Goal: Task Accomplishment & Management: Use online tool/utility

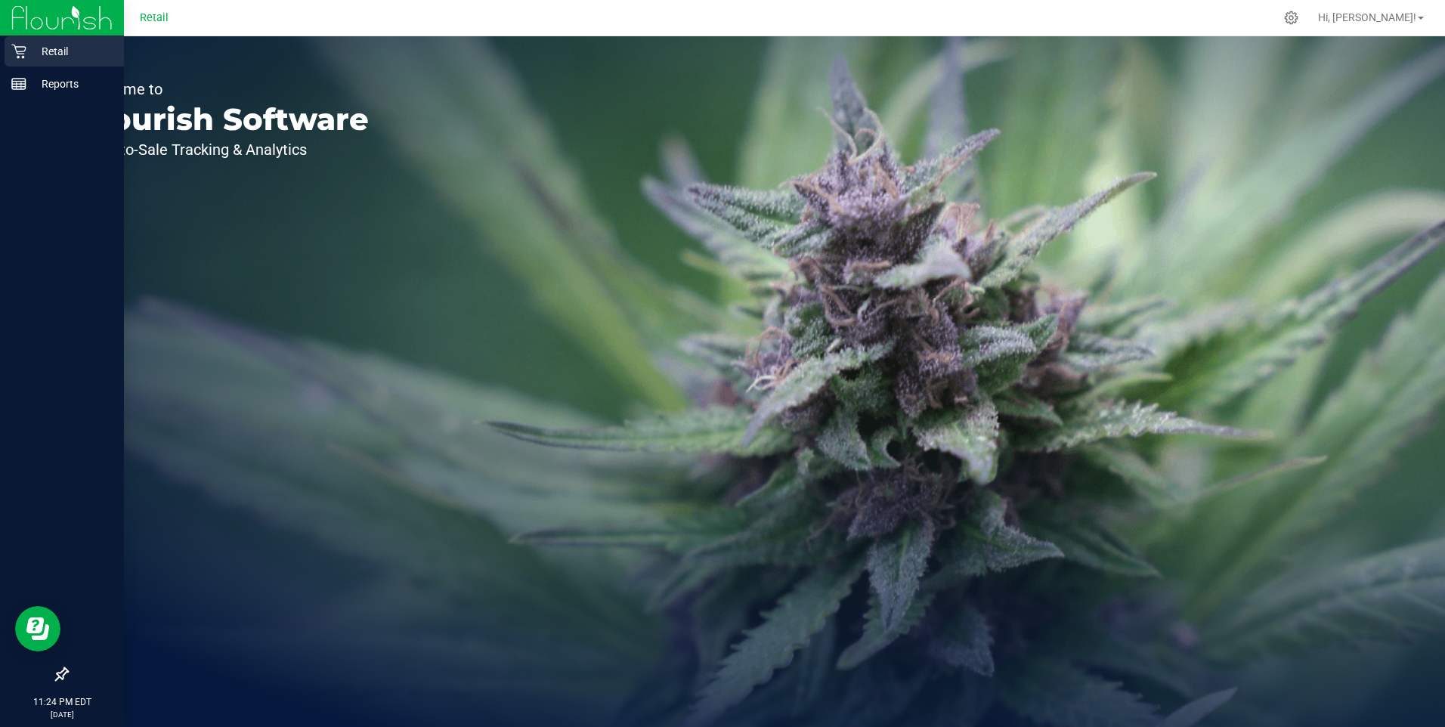
click at [55, 51] on p "Retail" at bounding box center [71, 51] width 91 height 18
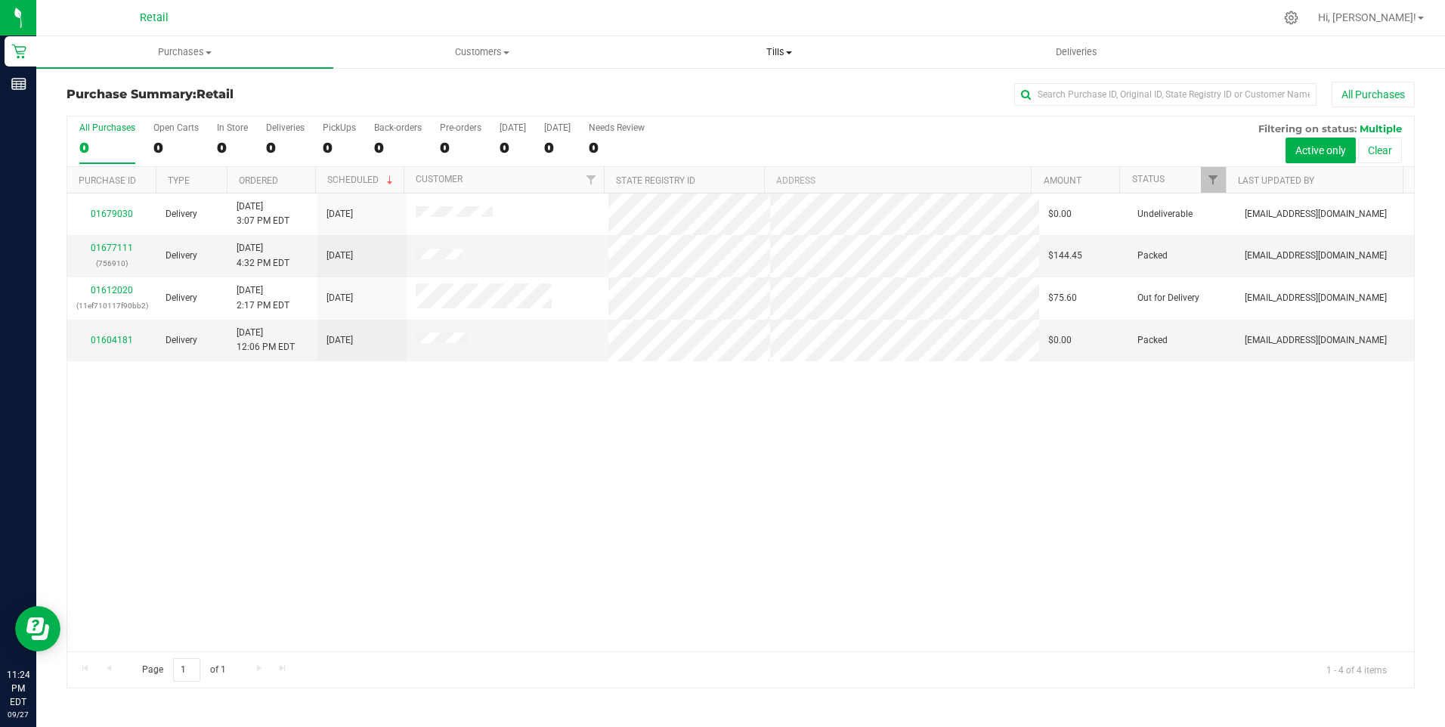
click at [791, 49] on span "Tills" at bounding box center [779, 52] width 295 height 14
click at [719, 90] on span "Manage tills" at bounding box center [682, 91] width 102 height 13
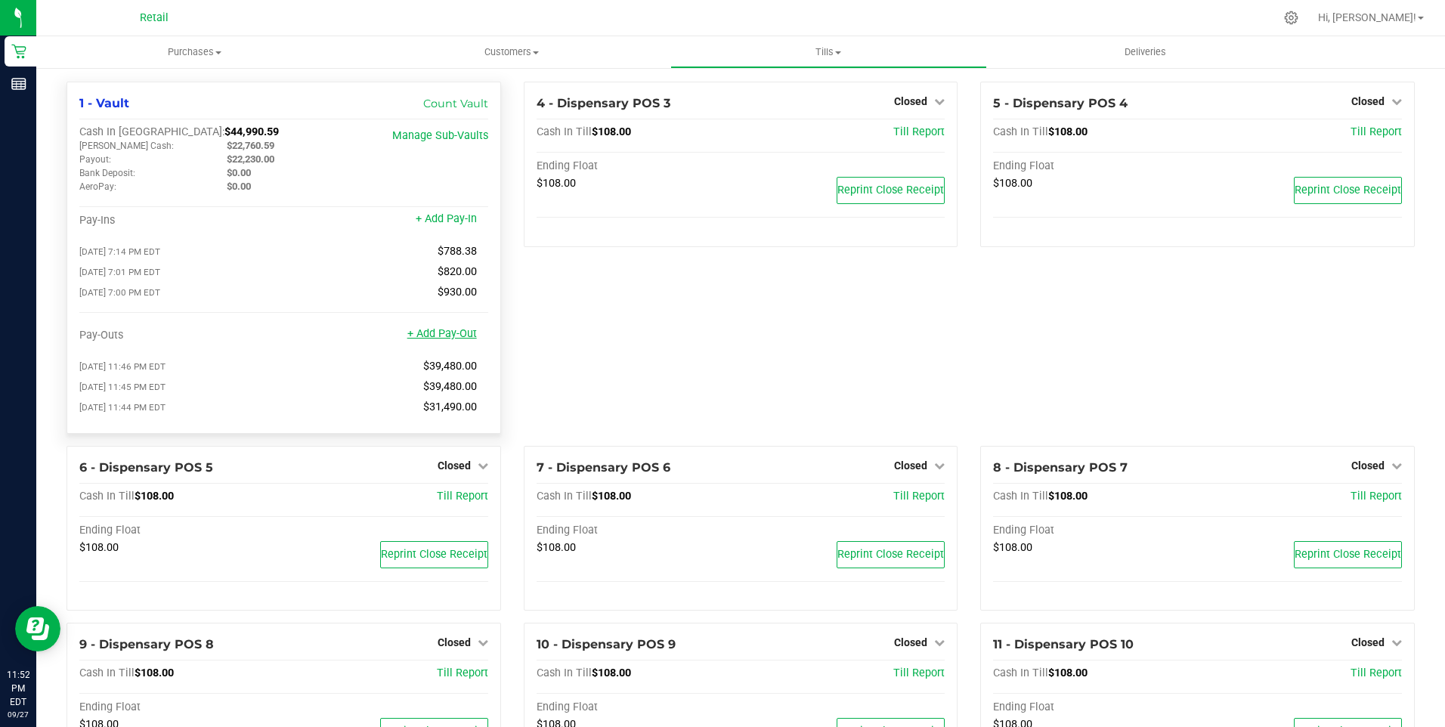
click at [452, 340] on link "+ Add Pay-Out" at bounding box center [442, 333] width 70 height 13
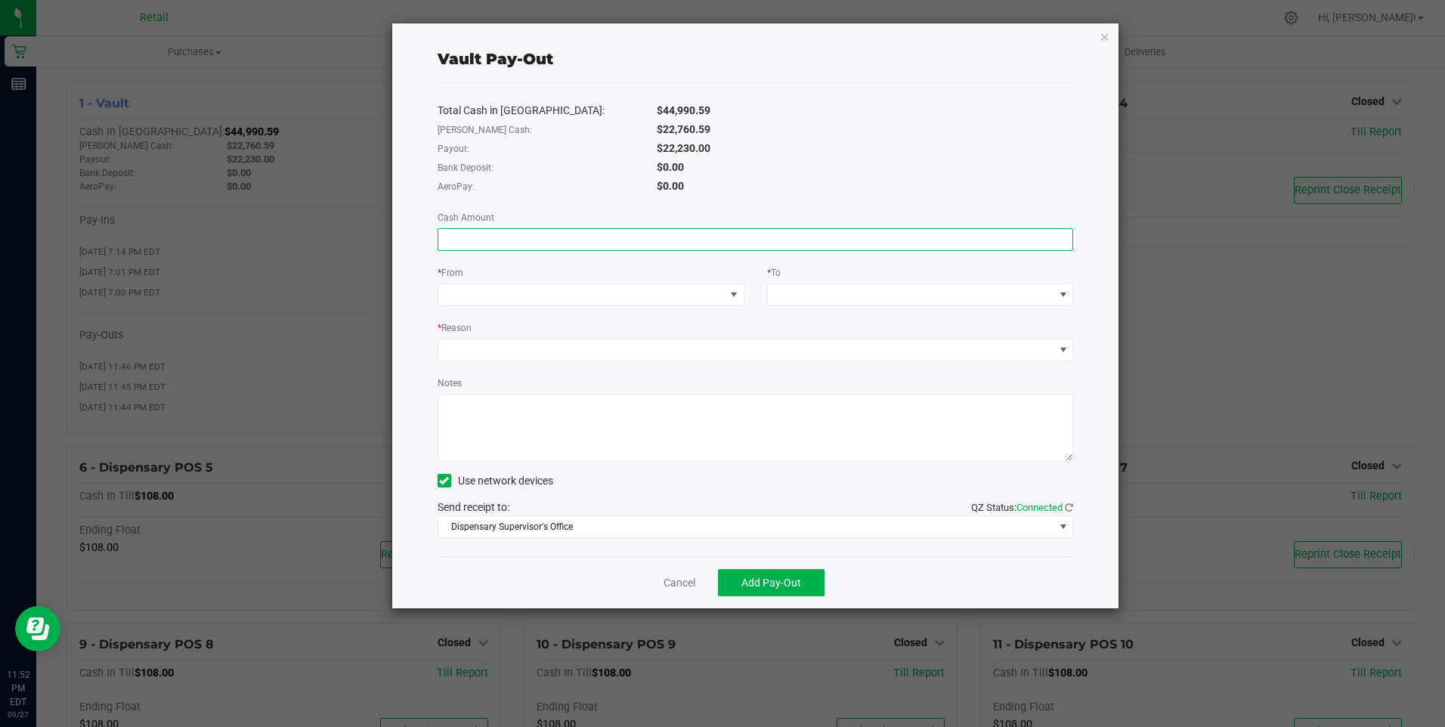
click at [489, 242] on input at bounding box center [755, 239] width 635 height 21
type input "$22,230.00"
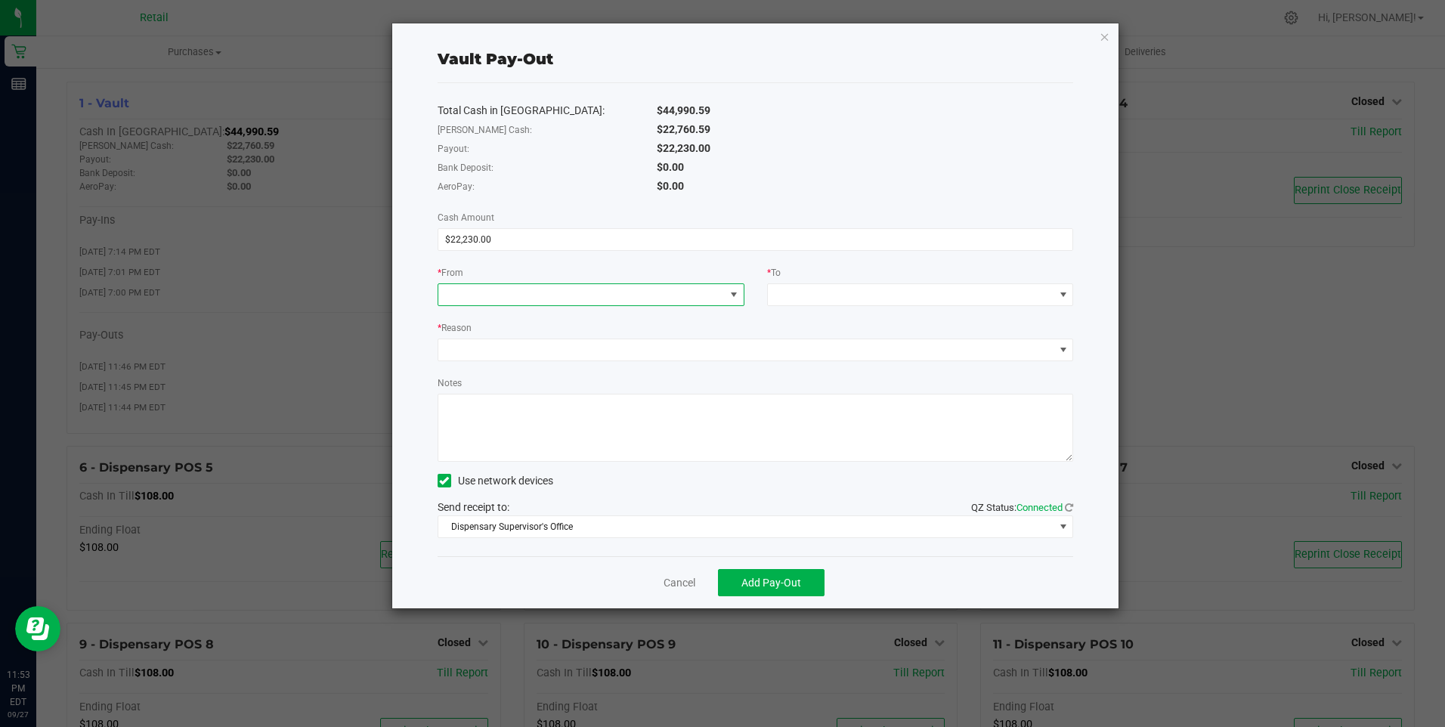
click at [733, 296] on span at bounding box center [734, 295] width 12 height 12
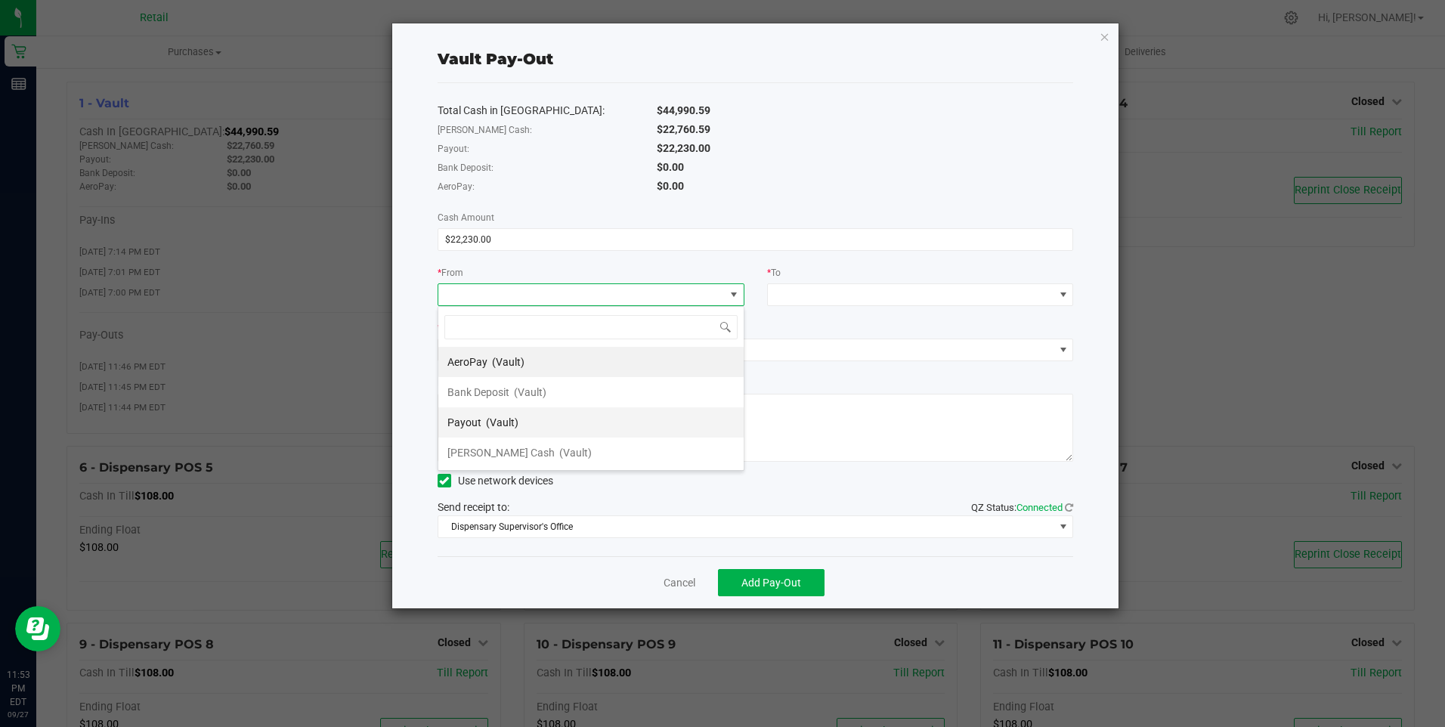
click at [547, 422] on li "Payout (Vault)" at bounding box center [590, 422] width 305 height 30
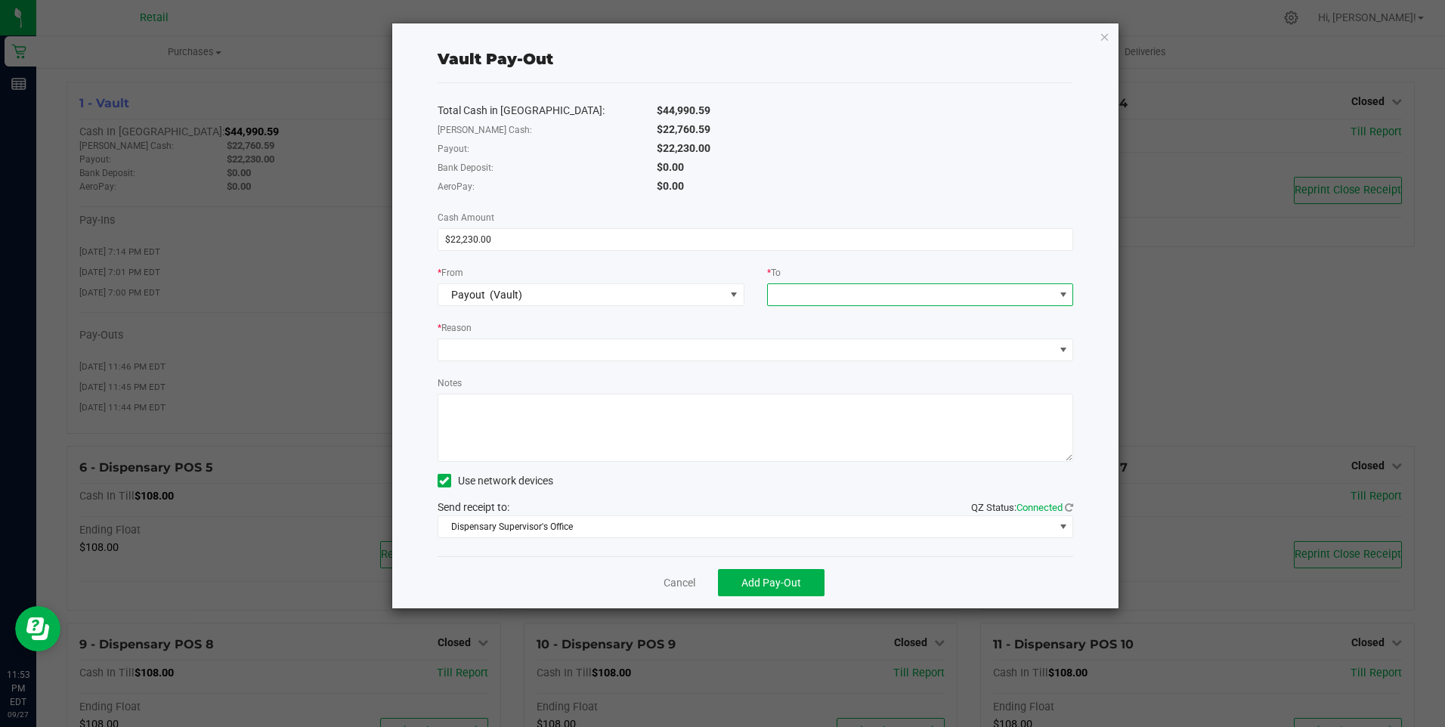
click at [1060, 291] on span at bounding box center [1063, 295] width 12 height 12
click at [888, 482] on span "(Vault)" at bounding box center [904, 483] width 32 height 12
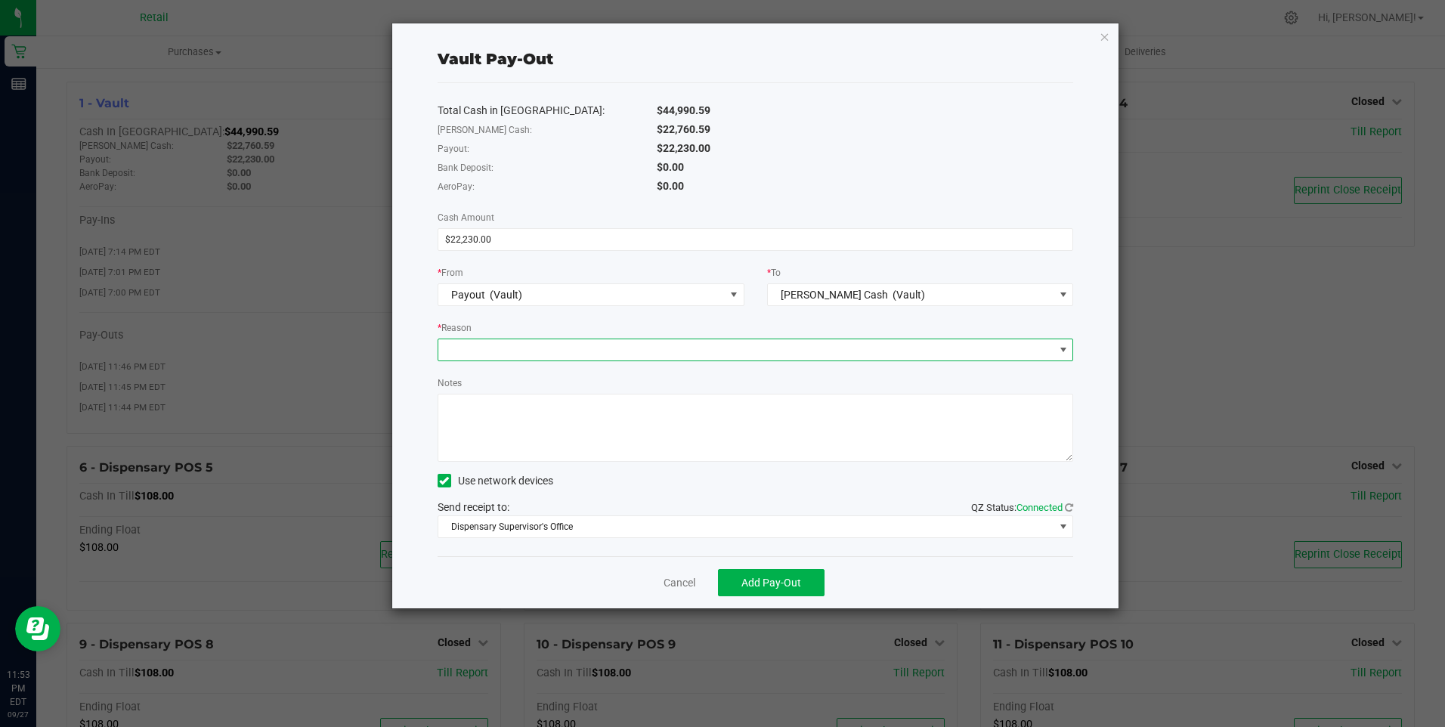
click at [525, 349] on span at bounding box center [746, 349] width 616 height 21
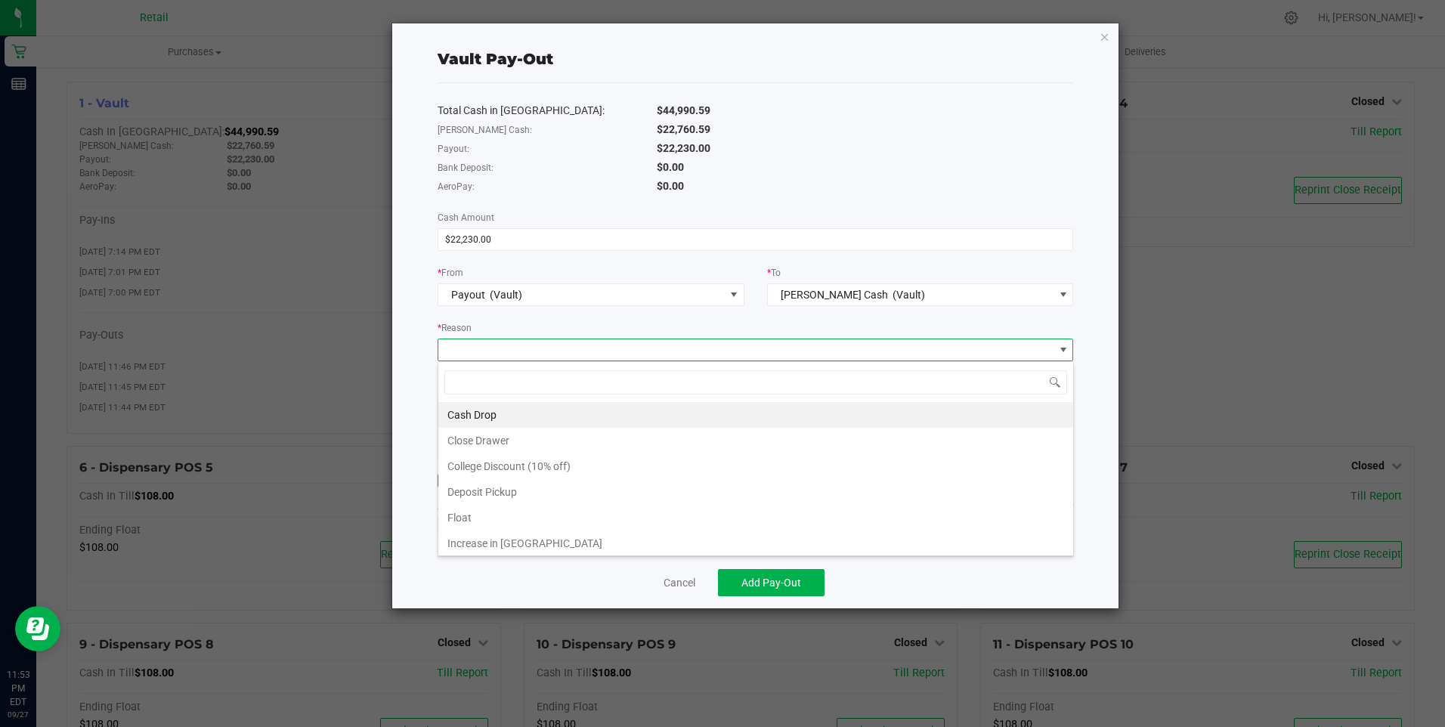
scroll to position [29, 0]
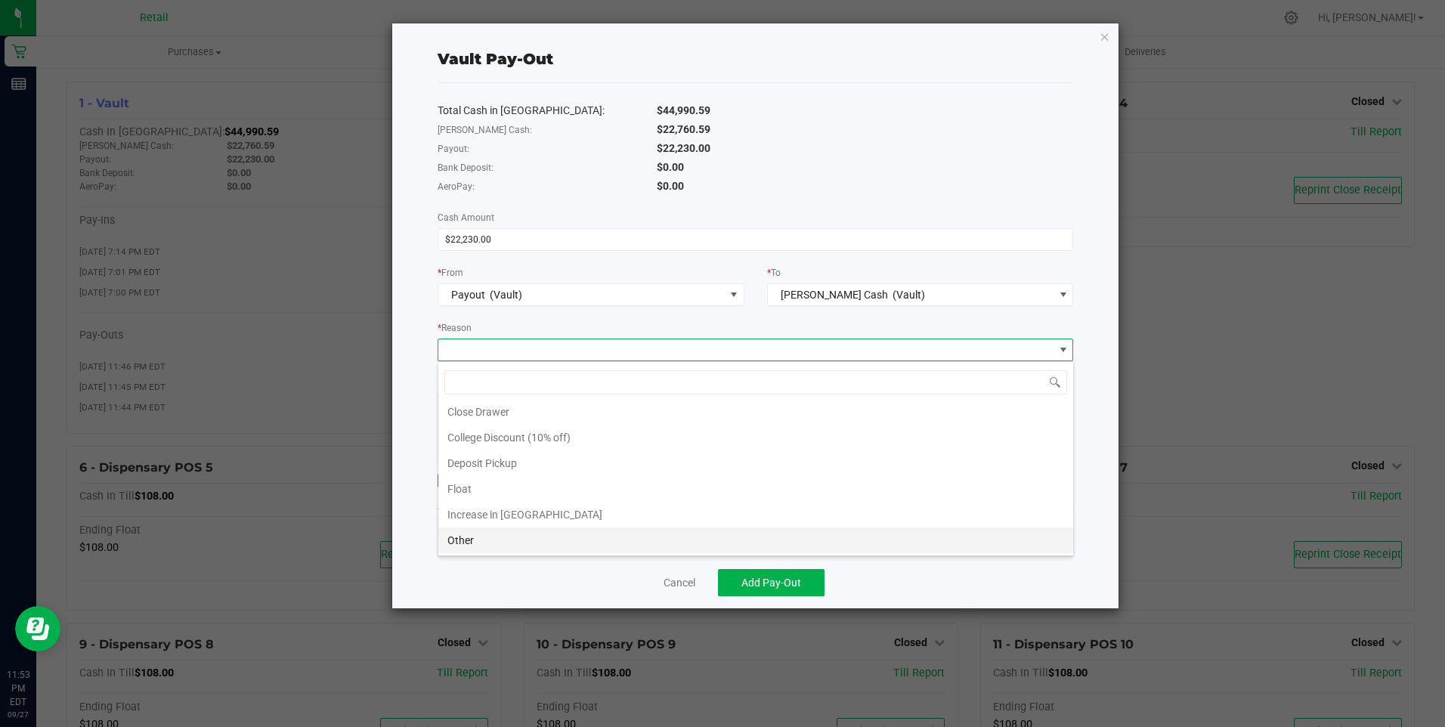
click at [469, 541] on li "Other" at bounding box center [755, 540] width 635 height 26
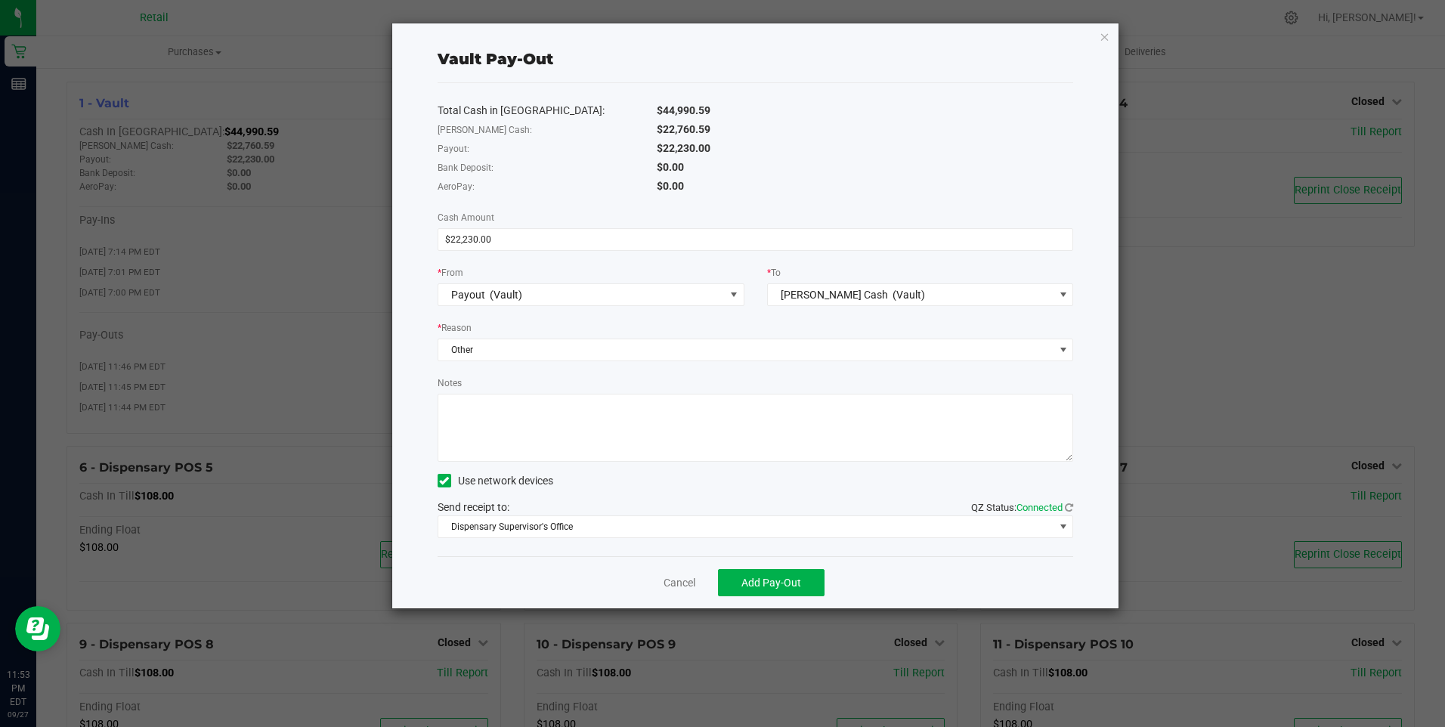
click at [442, 481] on icon at bounding box center [444, 481] width 10 height 0
click at [0, 0] on input "Use network devices" at bounding box center [0, 0] width 0 height 0
click at [784, 583] on span "Add Pay-Out" at bounding box center [771, 582] width 60 height 12
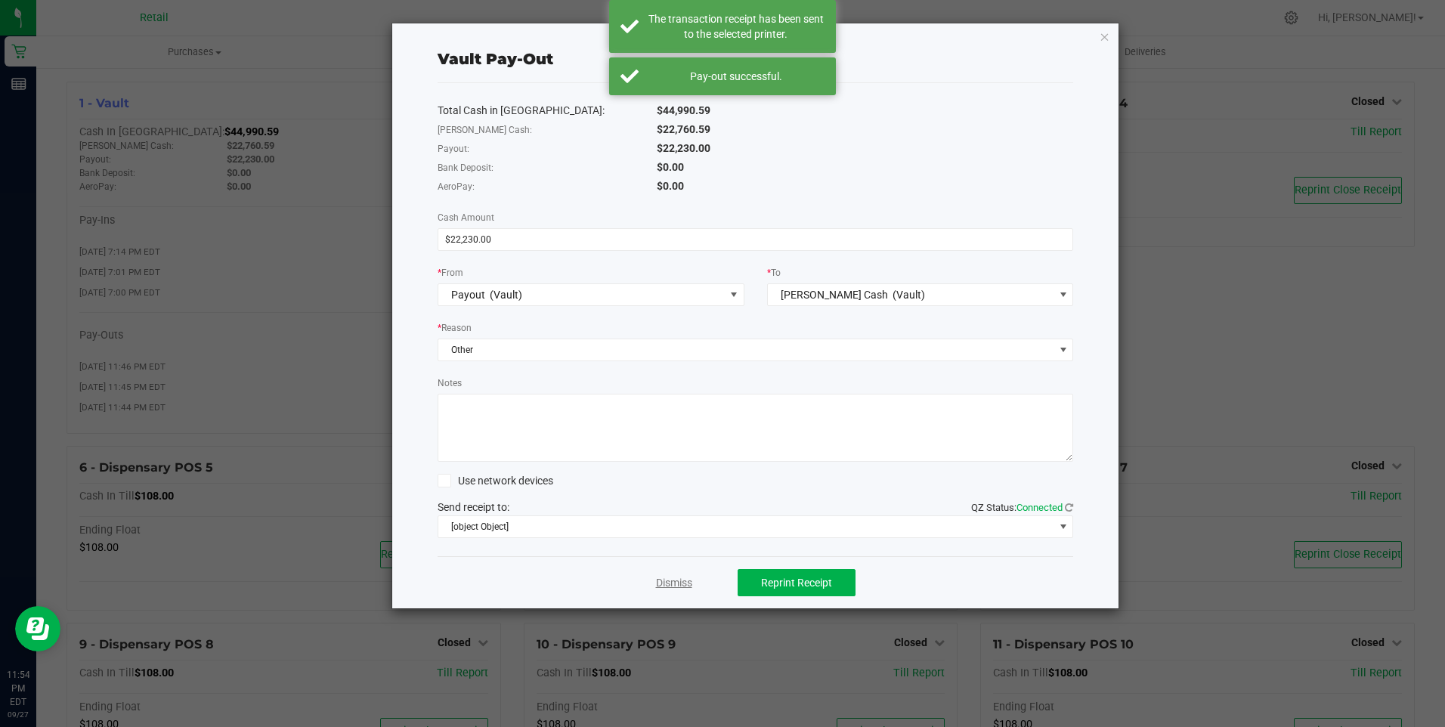
click at [681, 580] on link "Dismiss" at bounding box center [674, 583] width 36 height 16
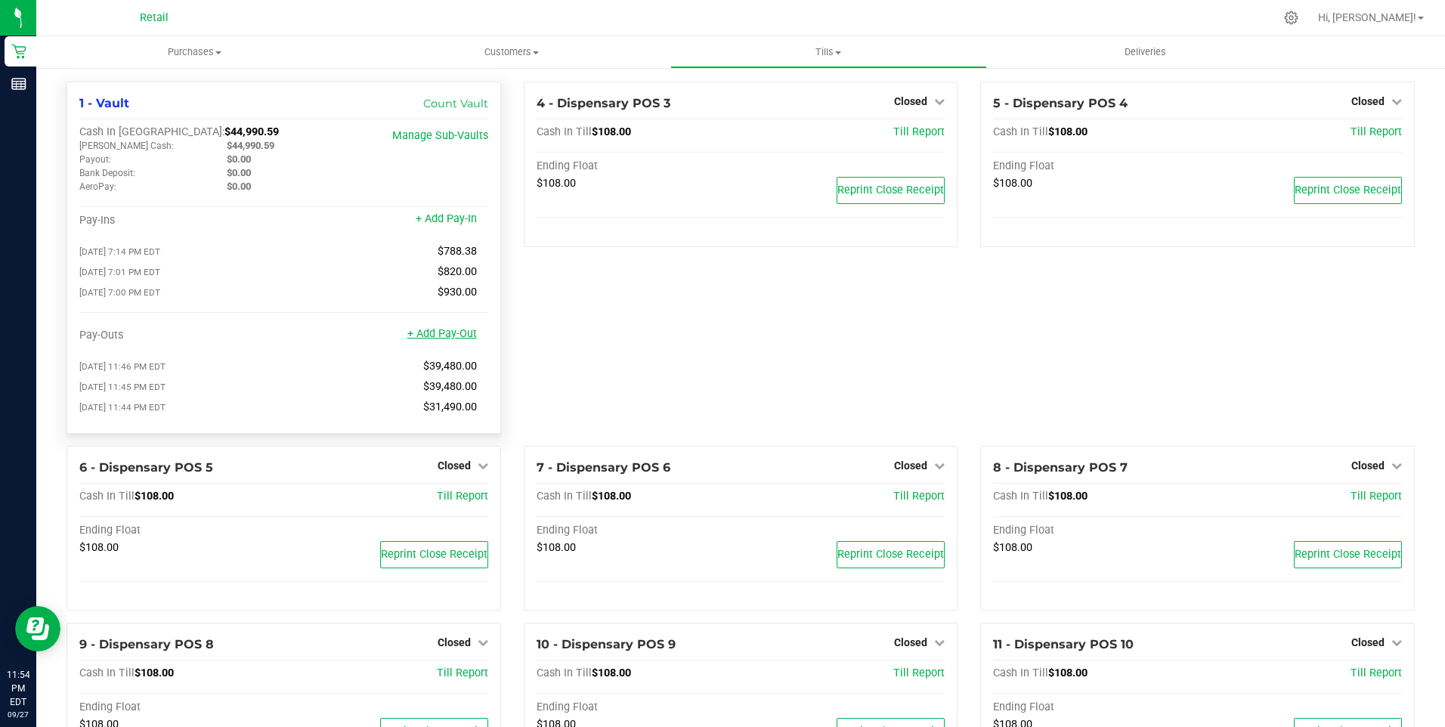
click at [455, 340] on link "+ Add Pay-Out" at bounding box center [442, 333] width 70 height 13
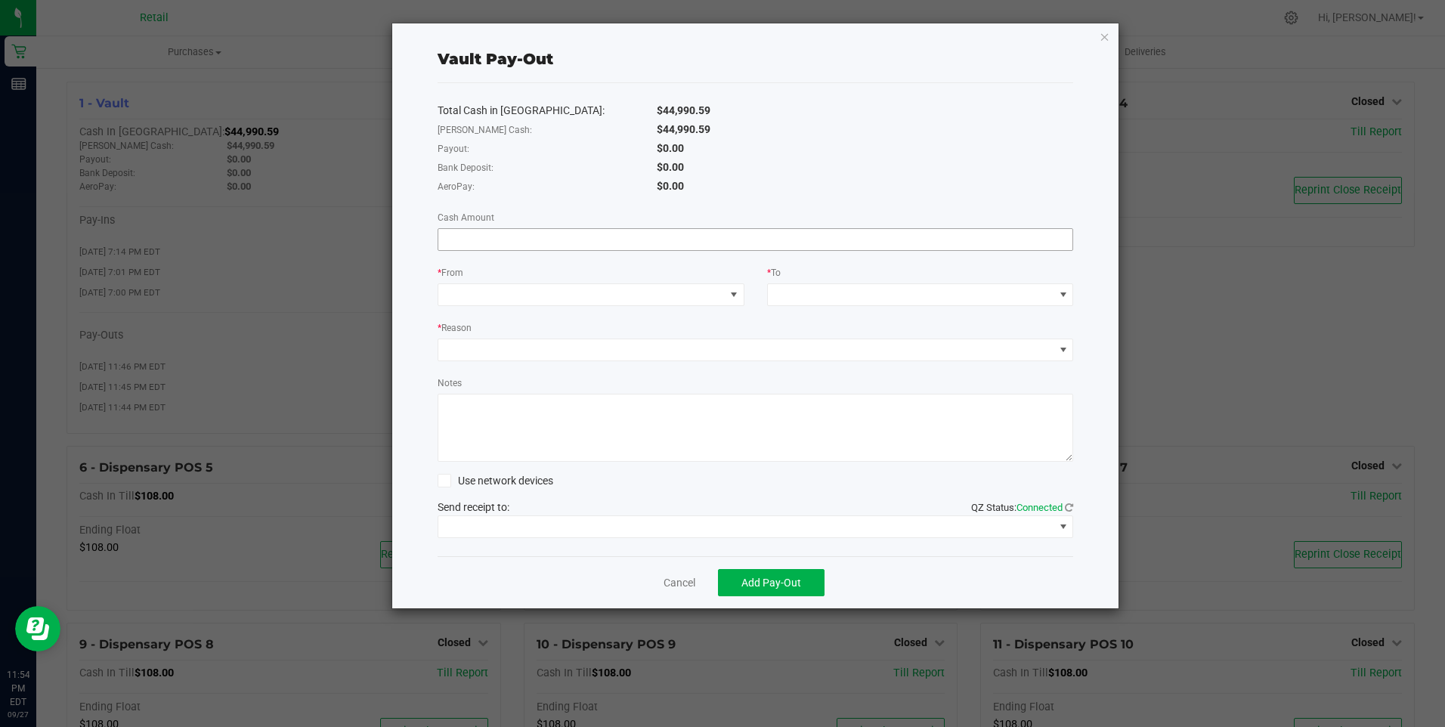
click at [663, 241] on input at bounding box center [755, 239] width 635 height 21
type input "$30,800.00"
click at [737, 295] on span at bounding box center [734, 295] width 12 height 12
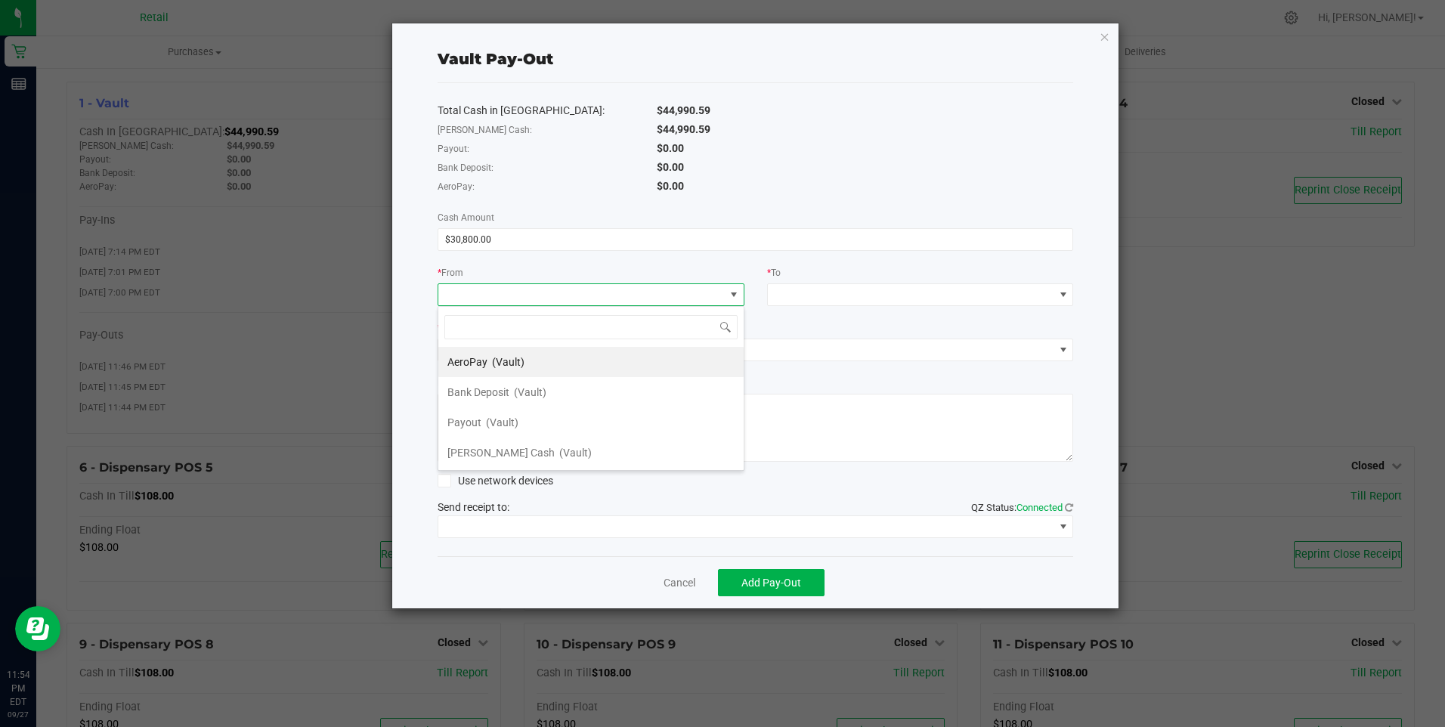
scroll to position [23, 307]
click at [559, 456] on span "(Vault)" at bounding box center [575, 453] width 32 height 12
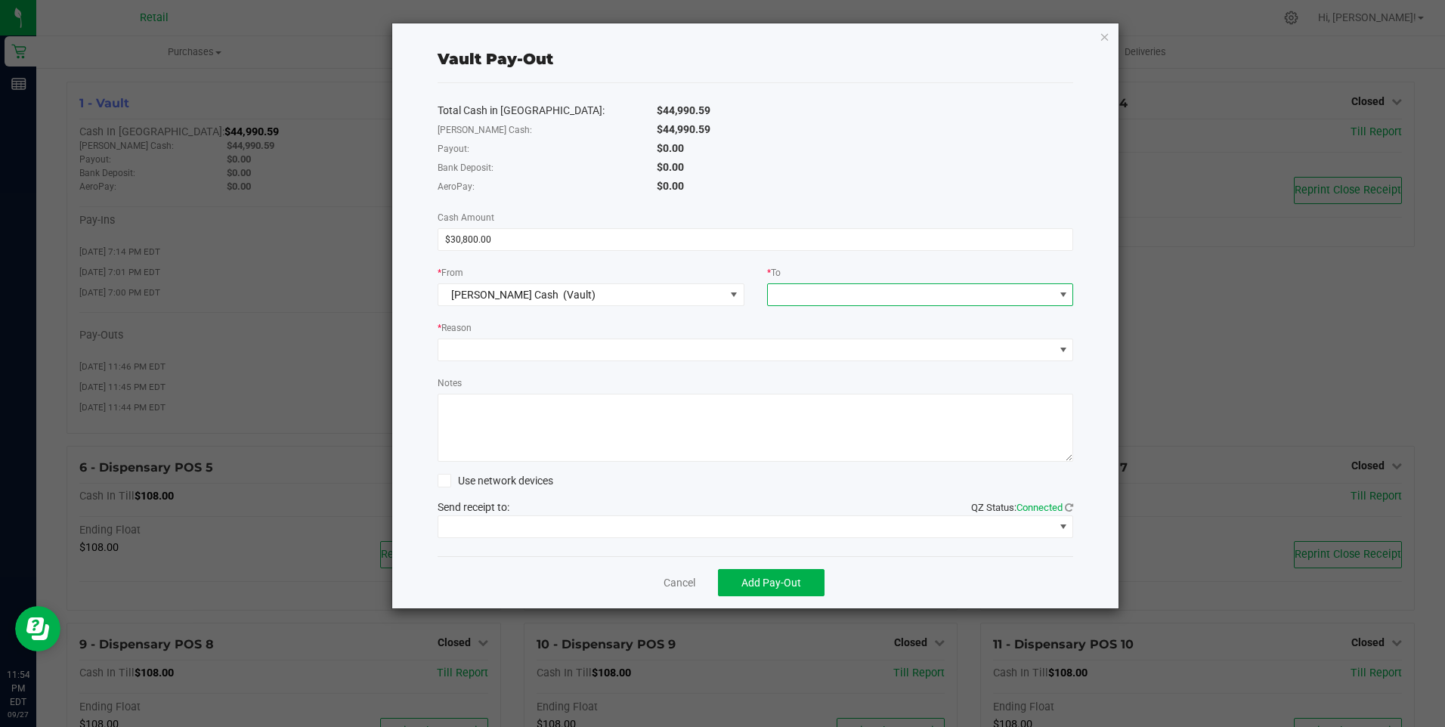
click at [1064, 294] on span at bounding box center [1063, 295] width 12 height 12
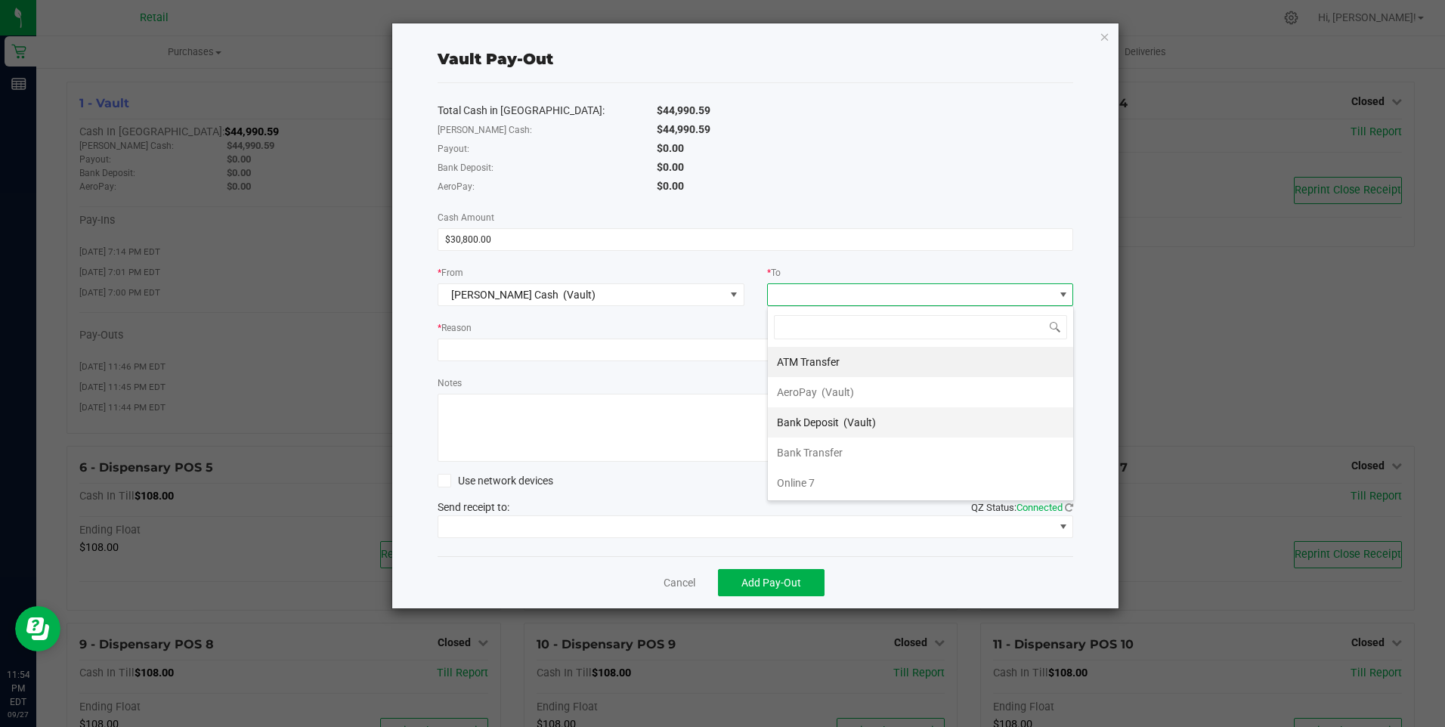
click at [906, 419] on li "Bank Deposit (Vault)" at bounding box center [920, 422] width 305 height 30
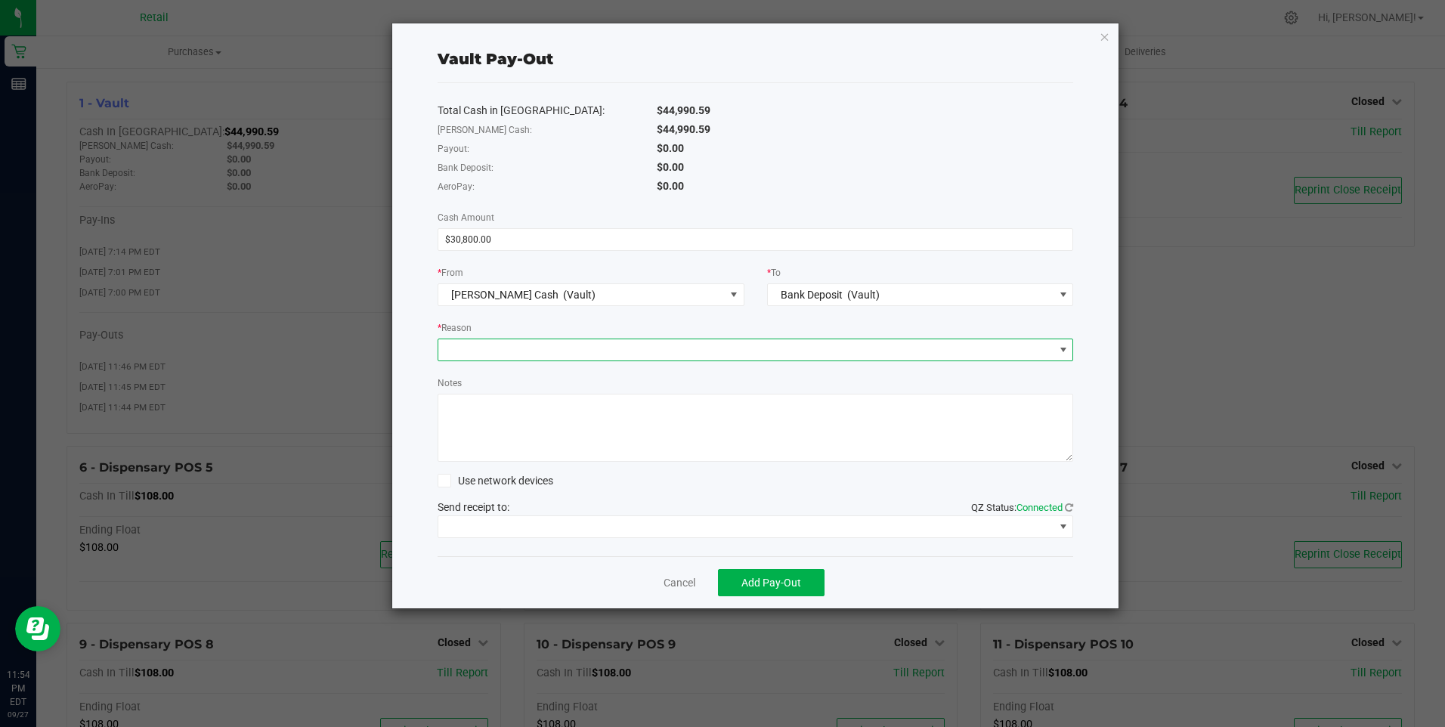
click at [1058, 347] on span at bounding box center [1063, 350] width 12 height 12
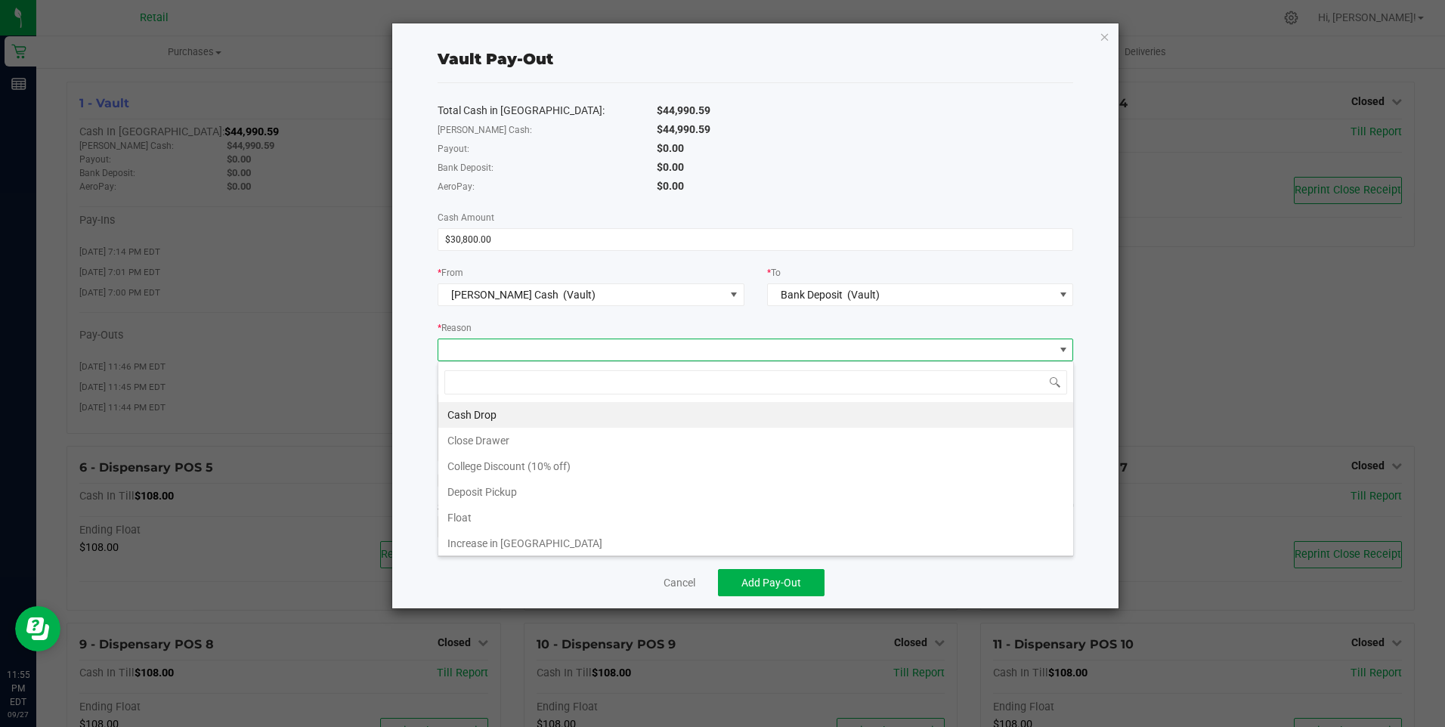
scroll to position [29, 0]
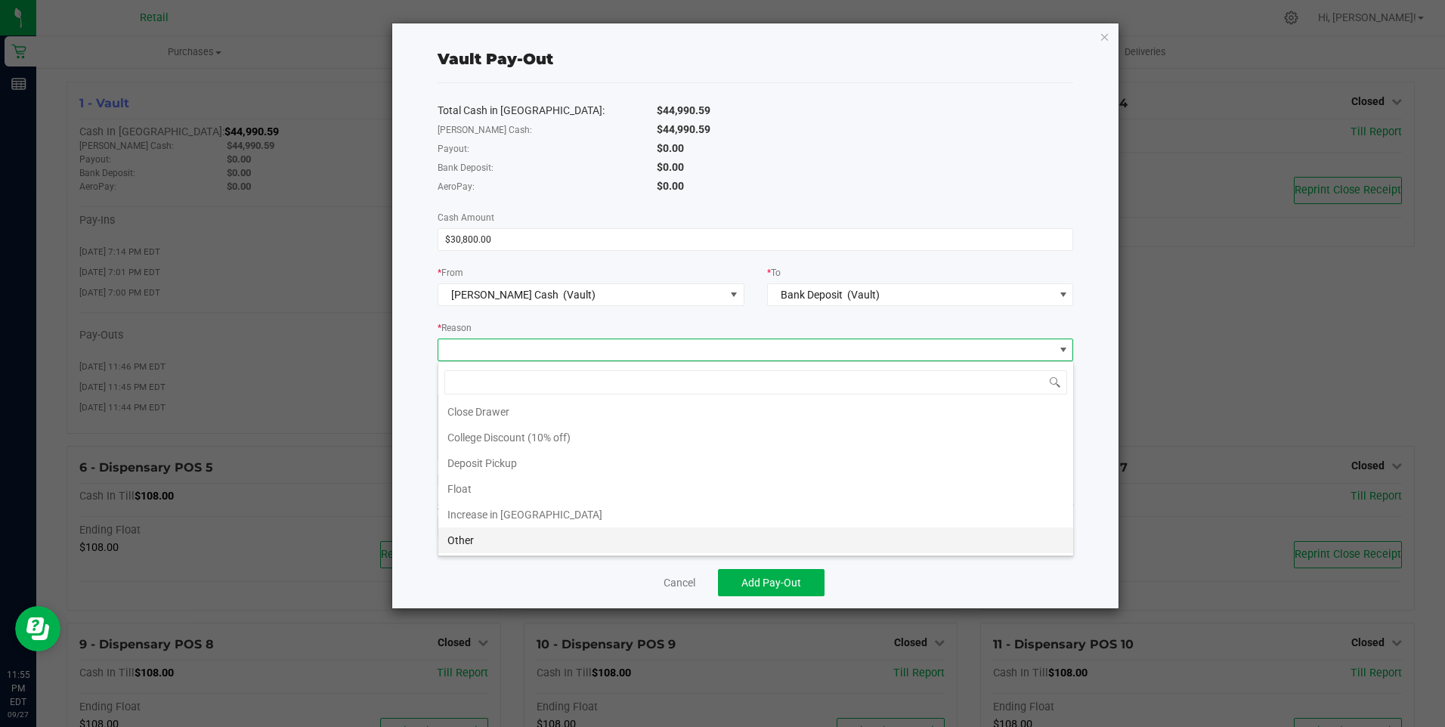
click at [457, 538] on li "Other" at bounding box center [755, 540] width 635 height 26
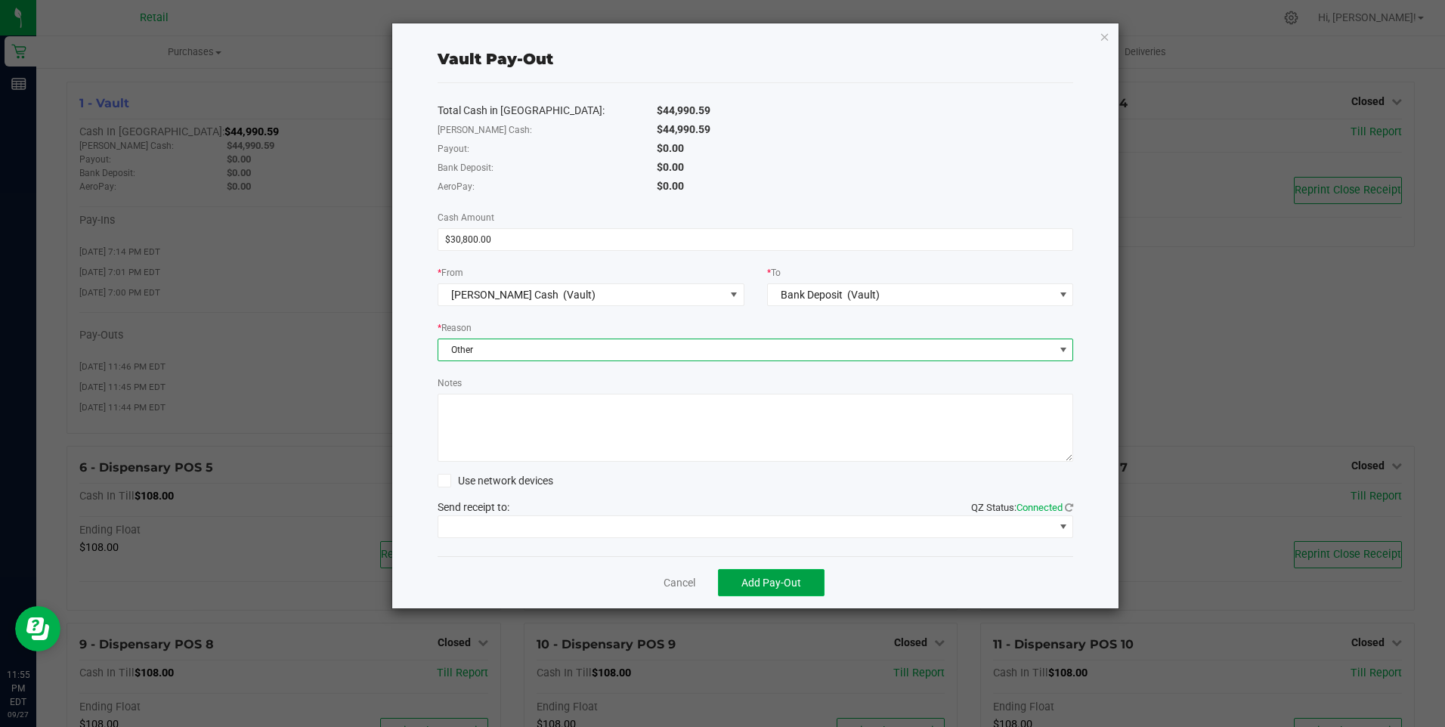
click at [769, 582] on span "Add Pay-Out" at bounding box center [771, 582] width 60 height 12
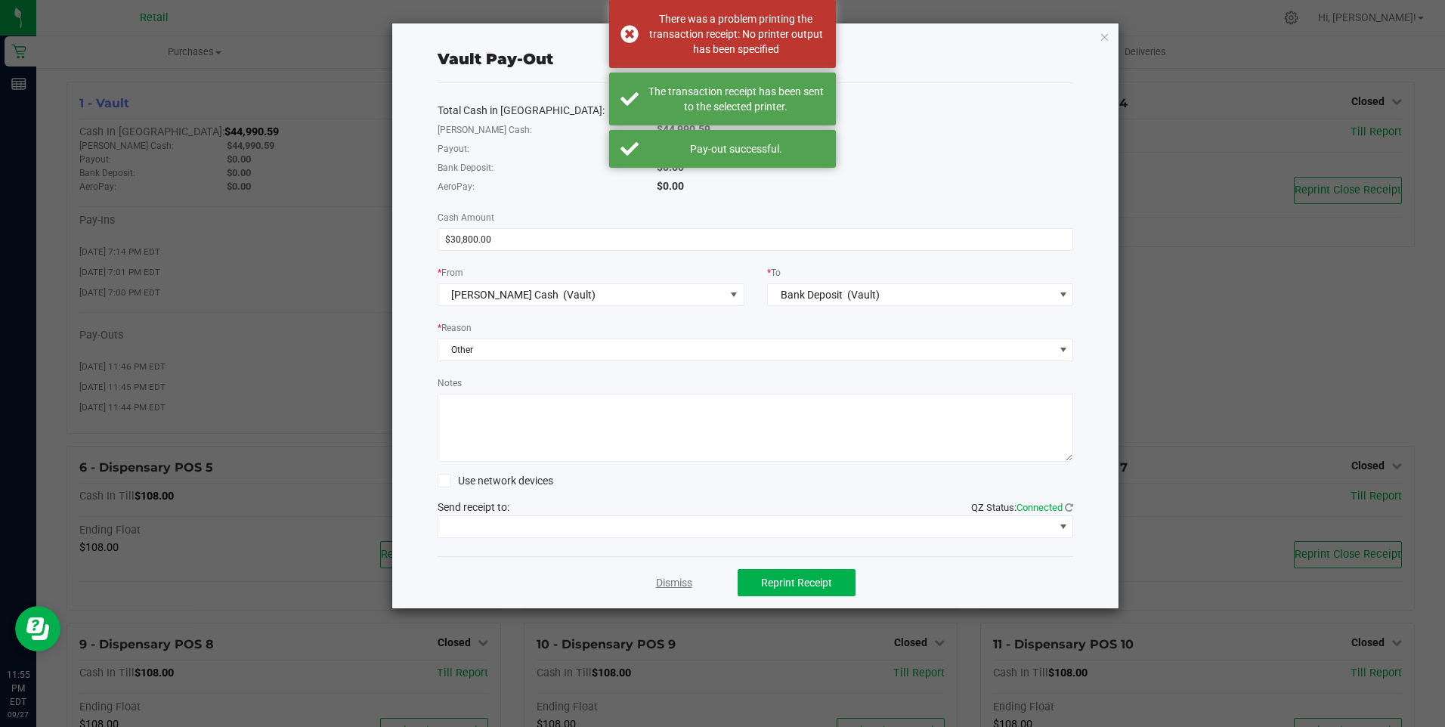
click at [668, 583] on link "Dismiss" at bounding box center [674, 583] width 36 height 16
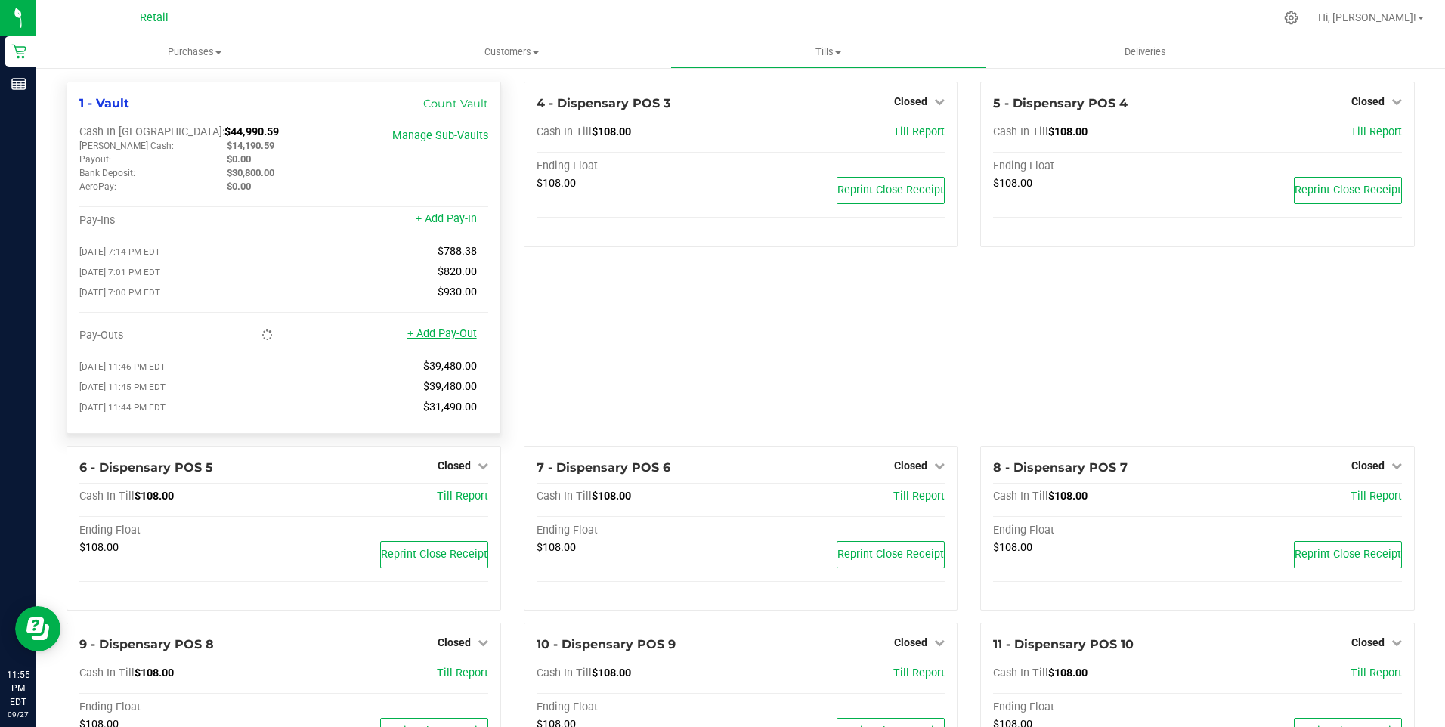
click at [442, 340] on link "+ Add Pay-Out" at bounding box center [442, 333] width 70 height 13
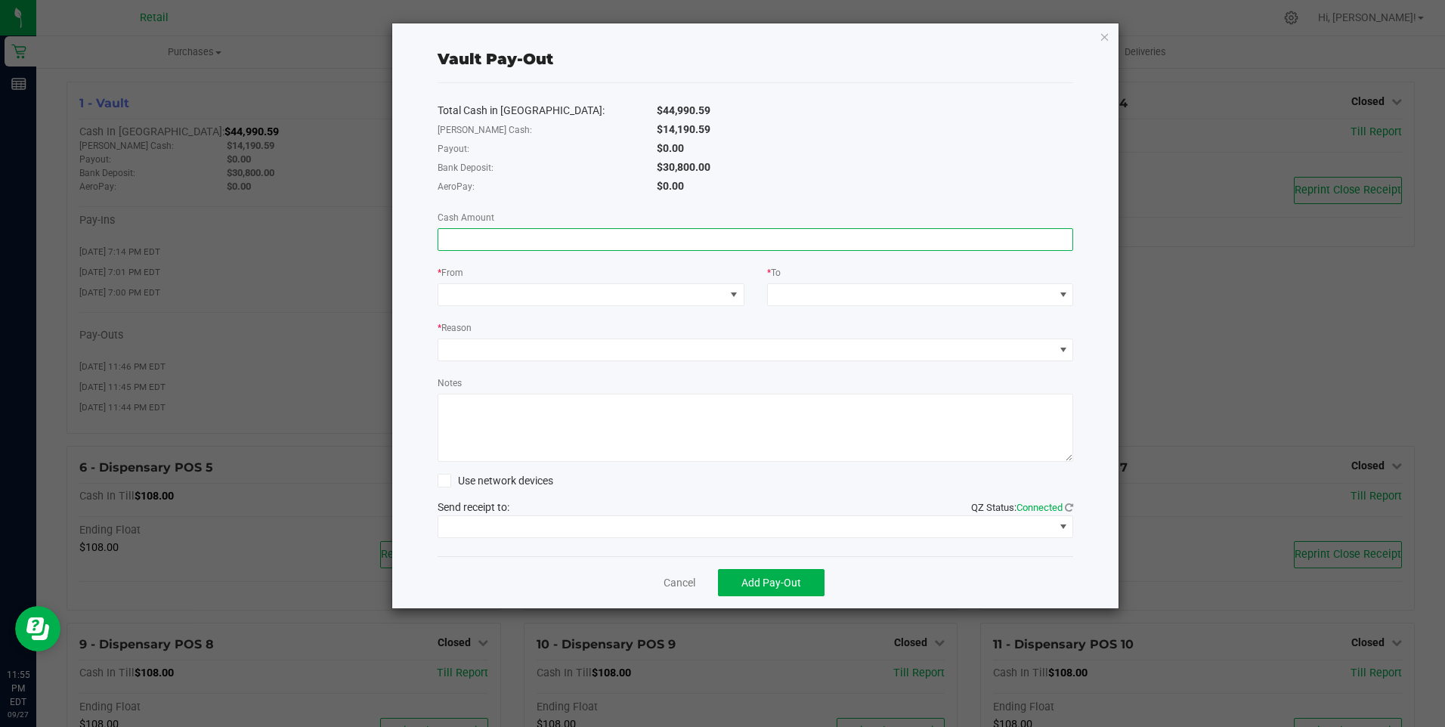
click at [474, 241] on input at bounding box center [755, 239] width 635 height 21
type input "$30,800.00"
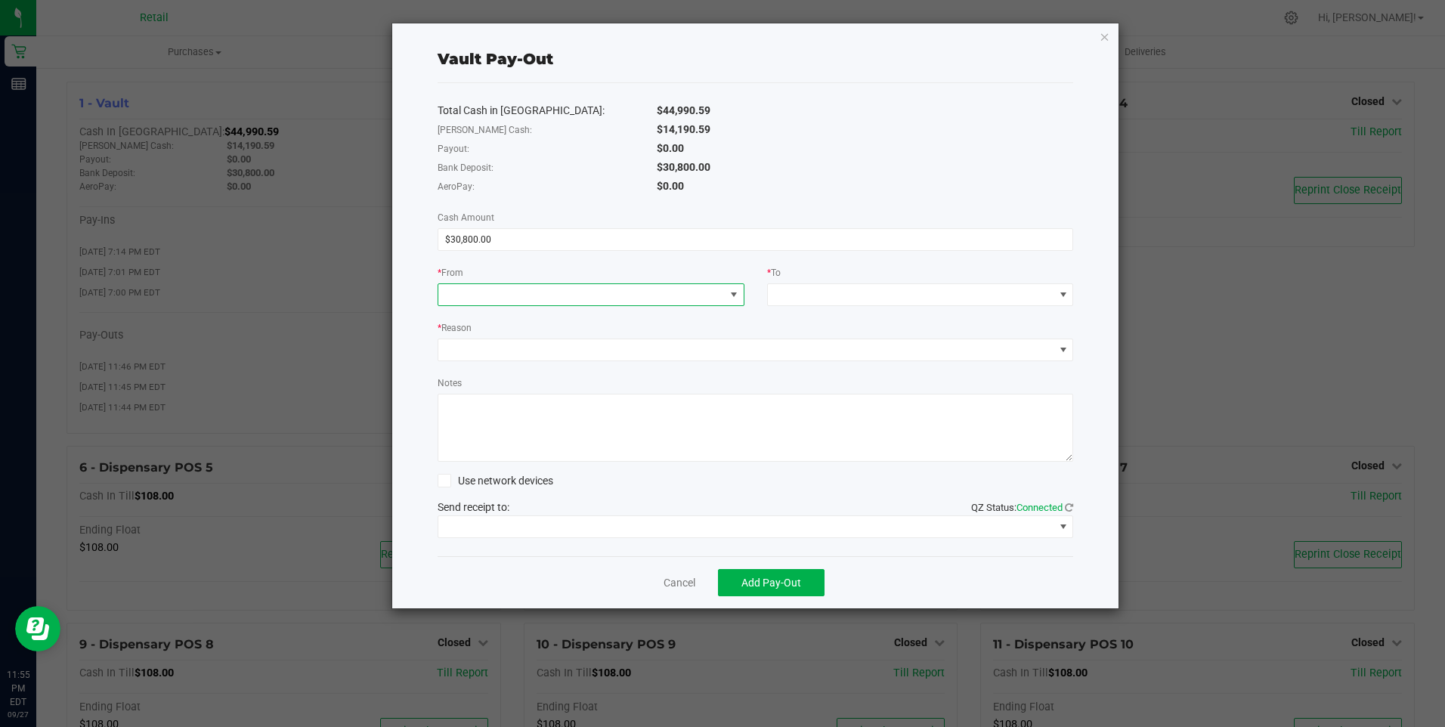
click at [731, 298] on span at bounding box center [734, 295] width 12 height 12
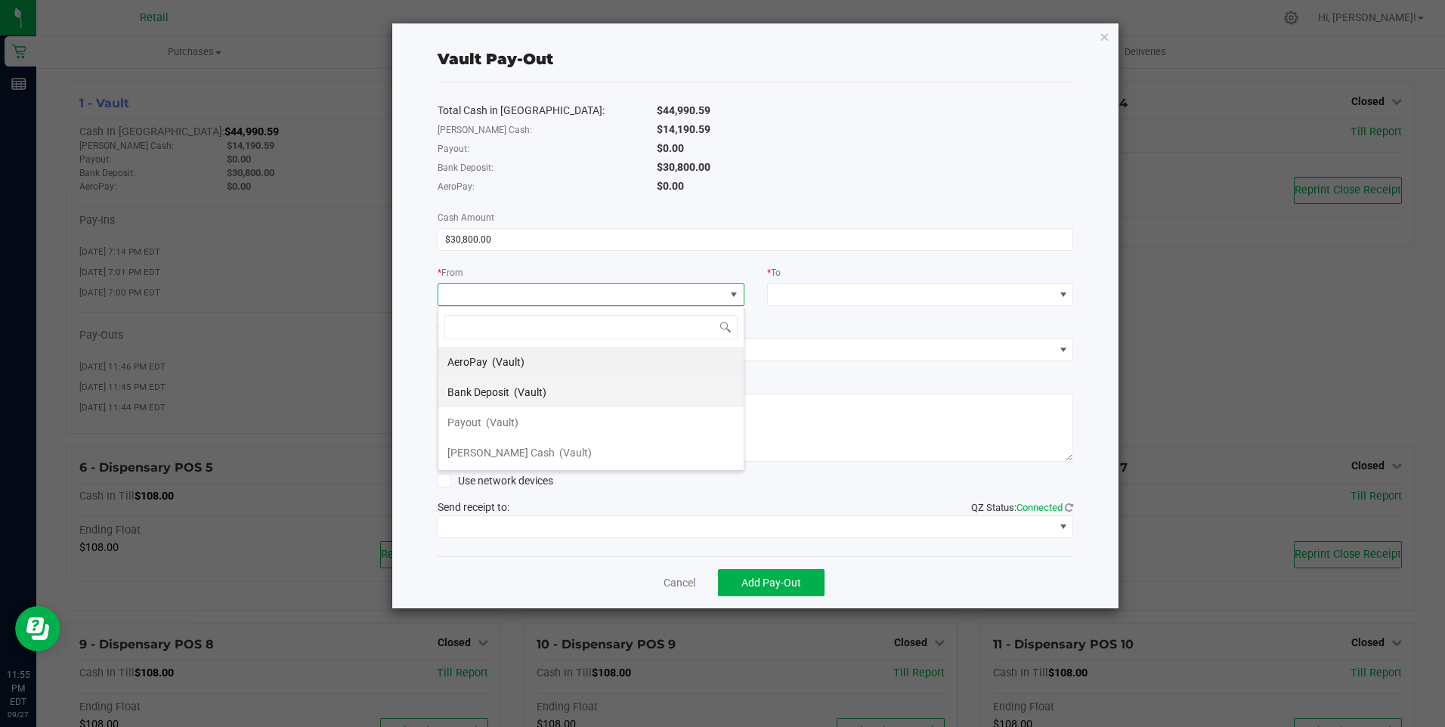
click at [535, 387] on span "(Vault)" at bounding box center [530, 392] width 32 height 12
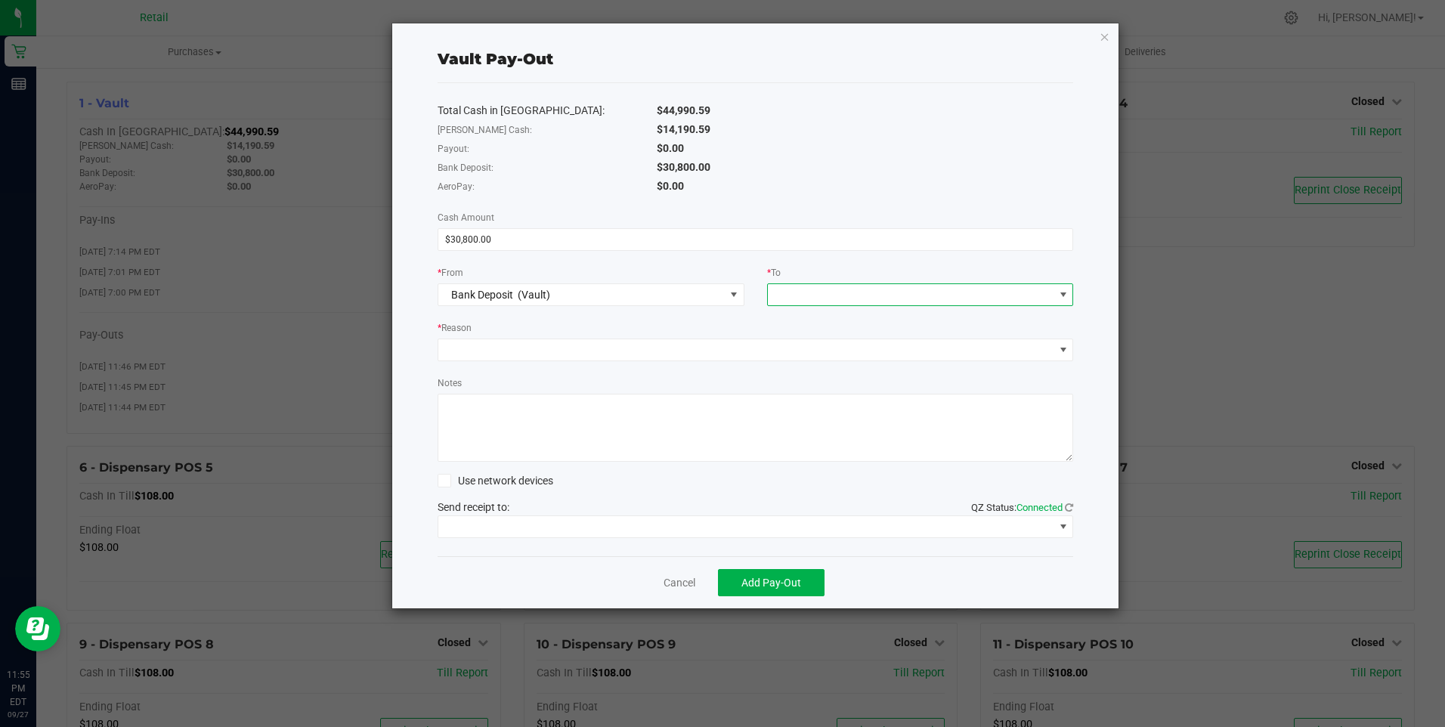
click at [1068, 292] on span at bounding box center [1063, 295] width 12 height 12
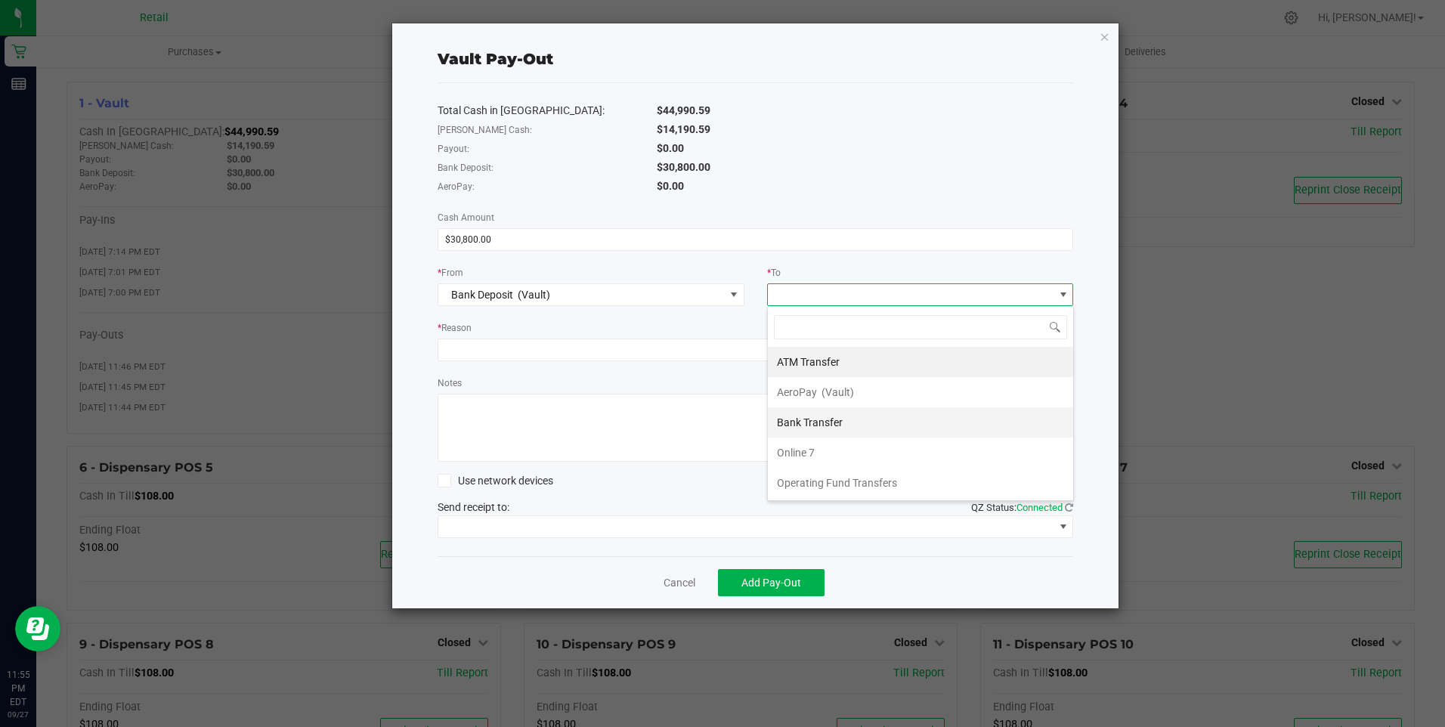
click at [851, 419] on li "Bank Transfer" at bounding box center [920, 422] width 305 height 30
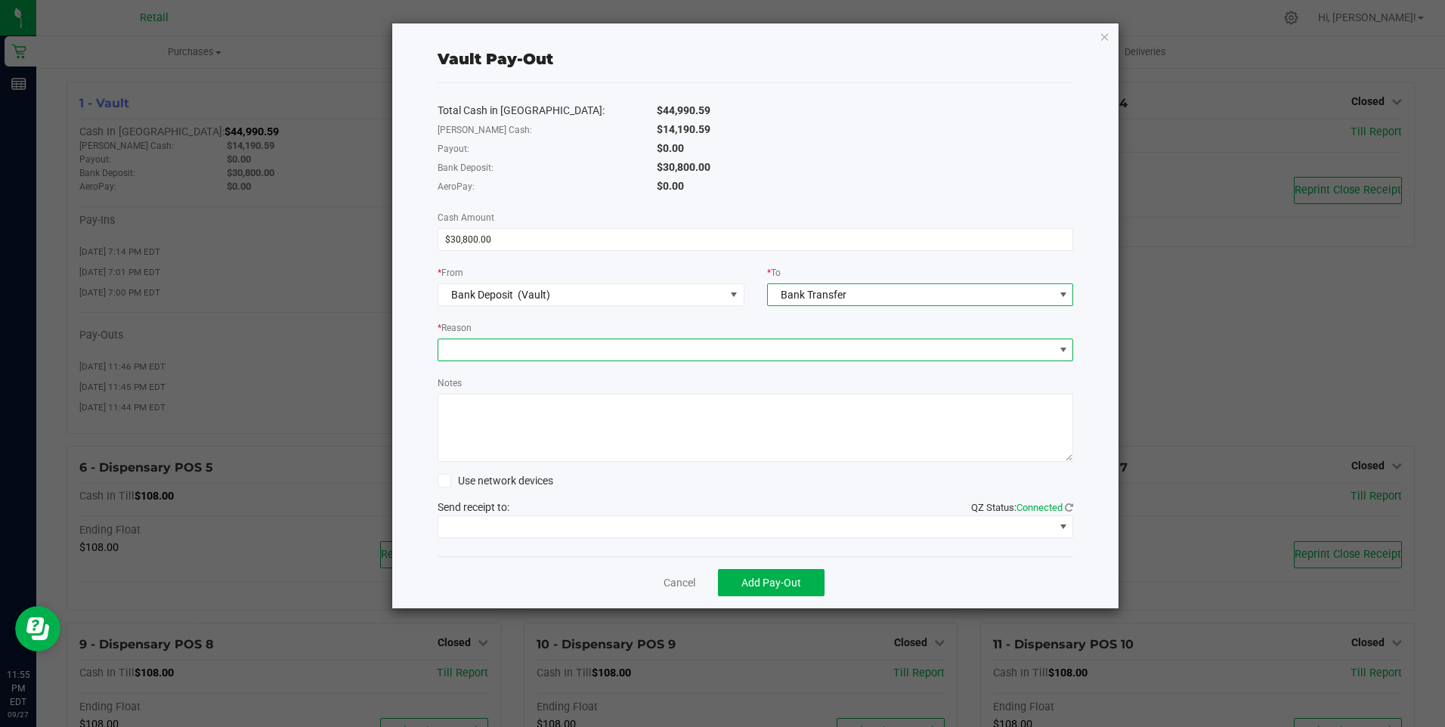
click at [1062, 349] on span at bounding box center [1063, 350] width 12 height 12
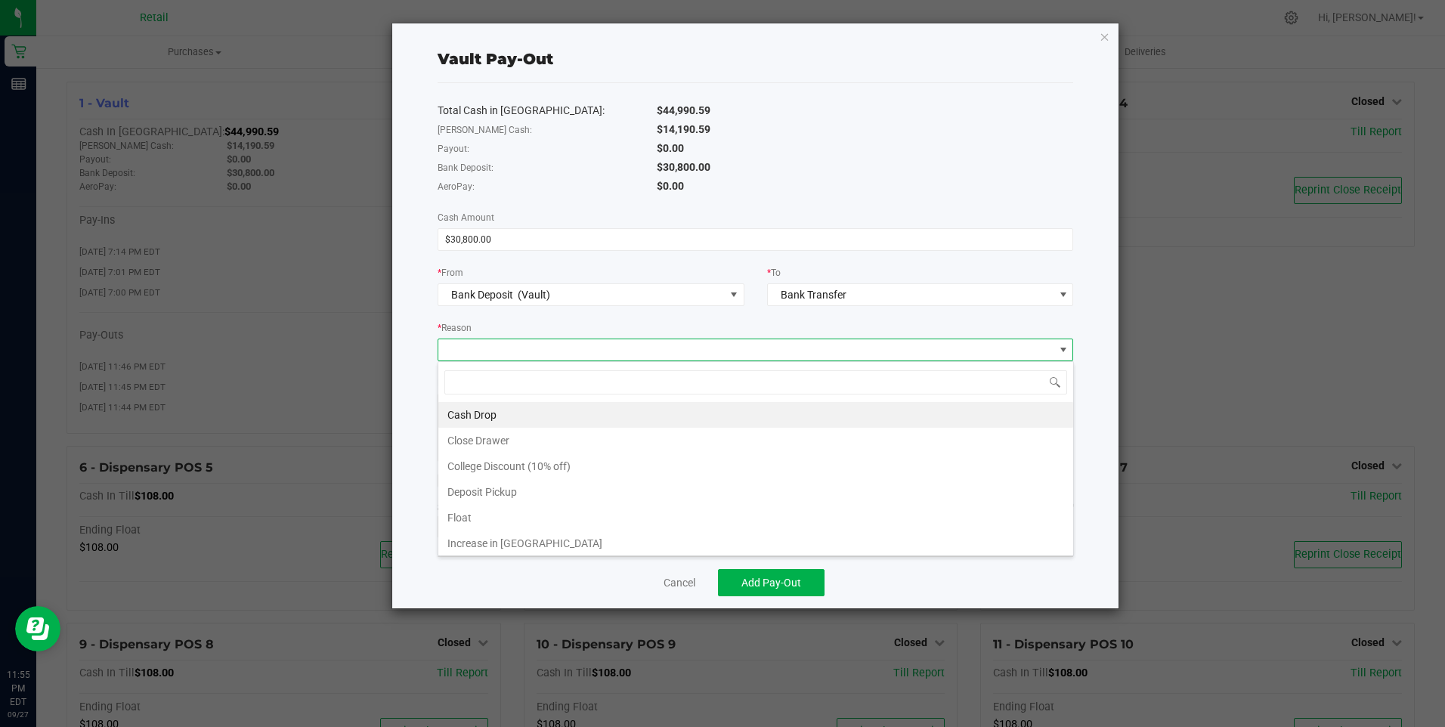
scroll to position [29, 0]
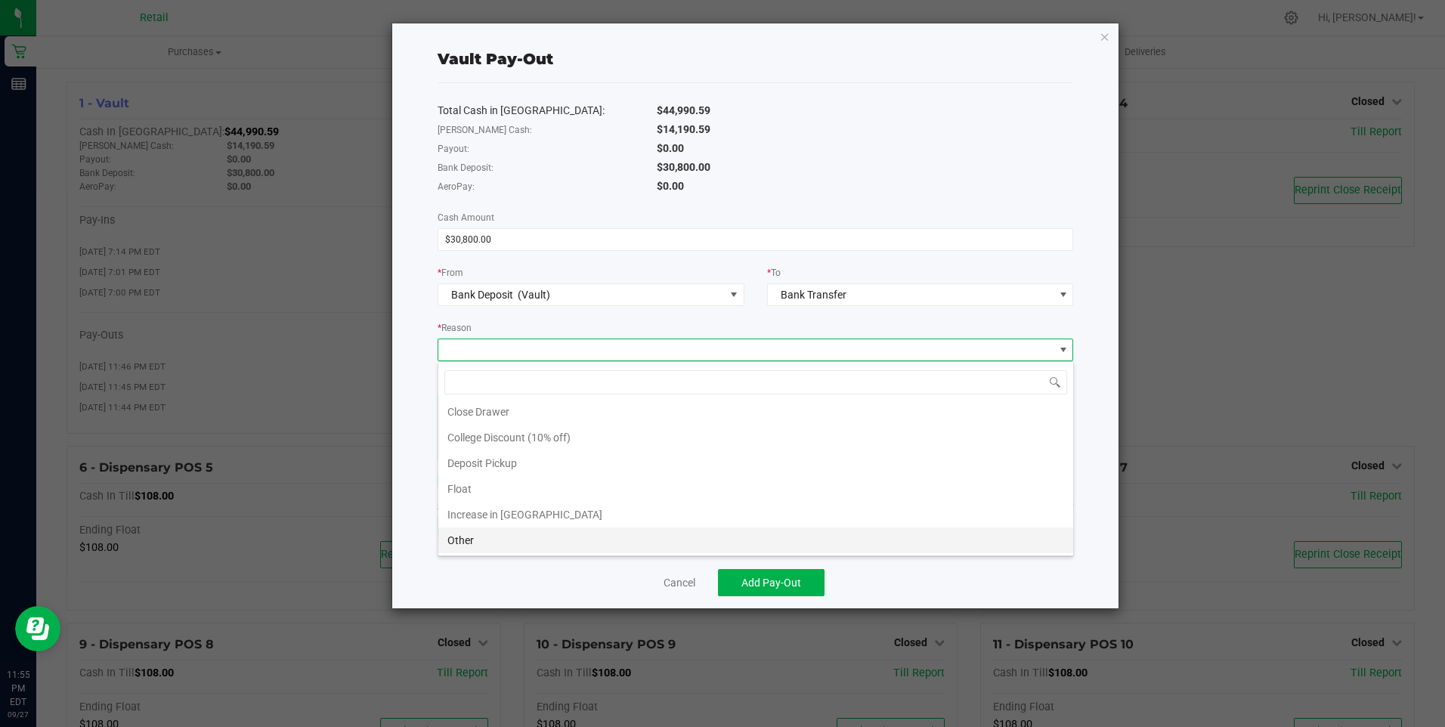
click at [542, 540] on li "Other" at bounding box center [755, 540] width 635 height 26
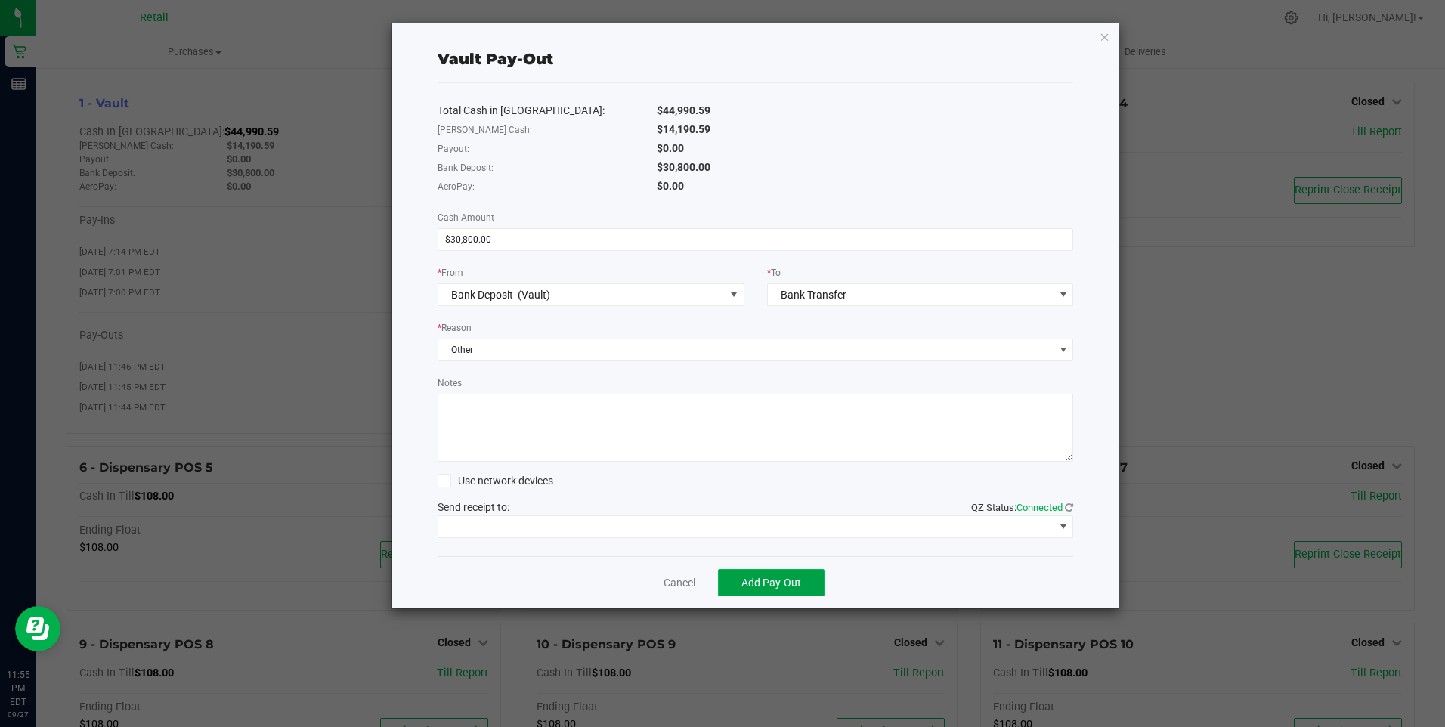
click at [794, 583] on span "Add Pay-Out" at bounding box center [771, 582] width 60 height 12
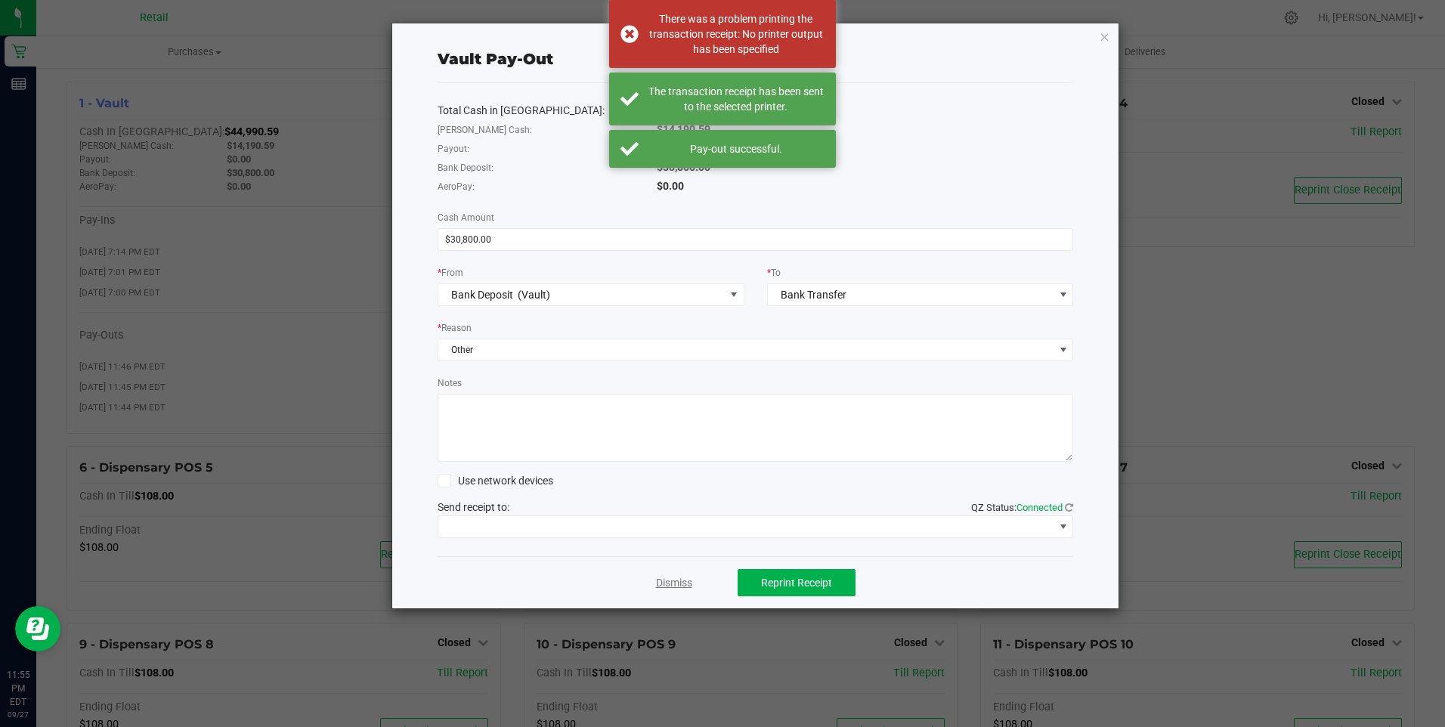
click at [686, 582] on link "Dismiss" at bounding box center [674, 583] width 36 height 16
